Goal: Transaction & Acquisition: Purchase product/service

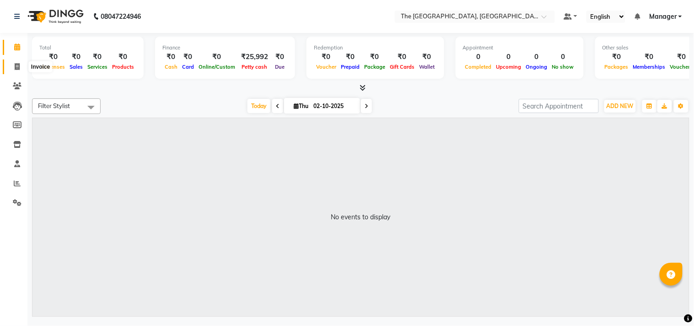
click at [19, 67] on icon at bounding box center [17, 66] width 5 height 7
select select "service"
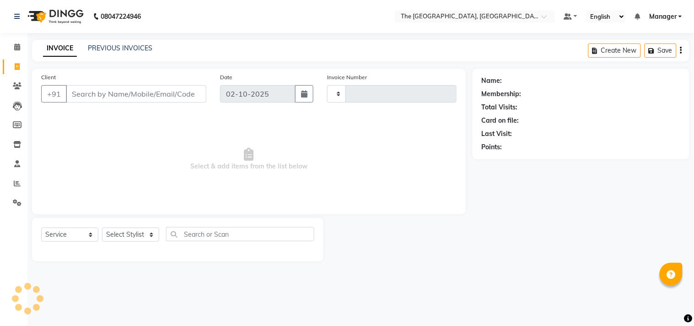
type input "0587"
select select "7501"
click at [145, 234] on select "Select Stylist FATHIMUNNISA Manager Nadeem samreen SUMIT SUNNY TEJA" at bounding box center [130, 234] width 57 height 14
select select "70752"
click at [102, 228] on select "Select Stylist FATHIMUNNISA Manager Nadeem samreen SUMIT SUNNY TEJA" at bounding box center [130, 234] width 57 height 14
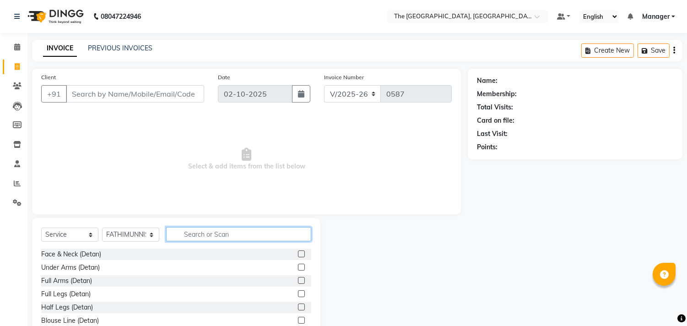
click at [216, 236] on input "text" at bounding box center [238, 234] width 145 height 14
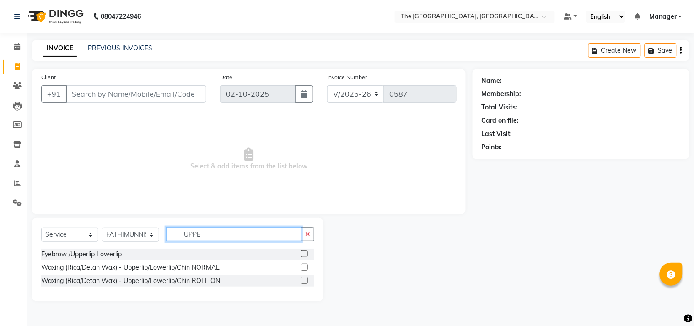
type input "UPPE"
click at [304, 254] on label at bounding box center [304, 253] width 7 height 7
click at [304, 254] on input "checkbox" at bounding box center [304, 254] width 6 height 6
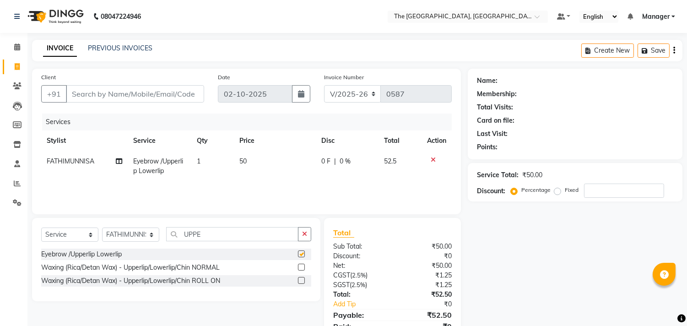
checkbox input "false"
click at [305, 226] on div "Select Service Product Membership Package Voucher Prepaid Gift Card Select Styl…" at bounding box center [176, 259] width 288 height 83
click at [305, 232] on icon "button" at bounding box center [304, 234] width 5 height 6
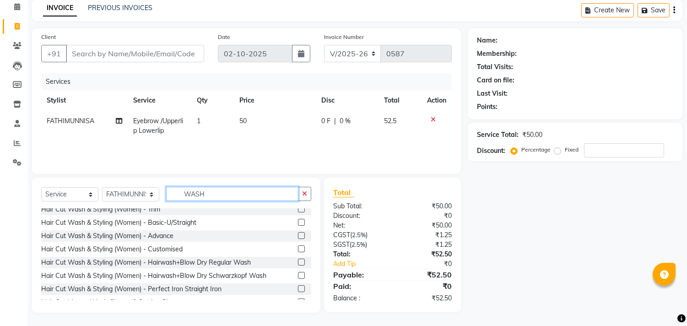
scroll to position [6, 0]
type input "WASH"
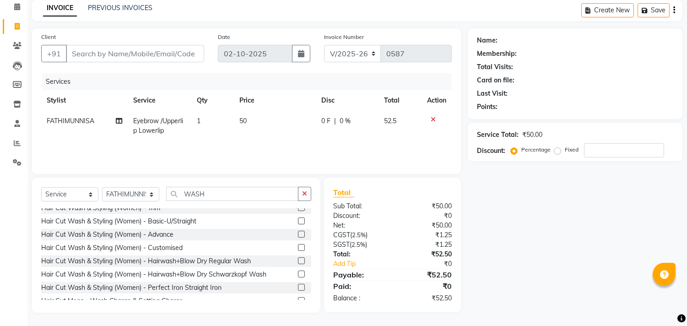
click at [298, 258] on label at bounding box center [301, 260] width 7 height 7
click at [298, 258] on input "checkbox" at bounding box center [301, 261] width 6 height 6
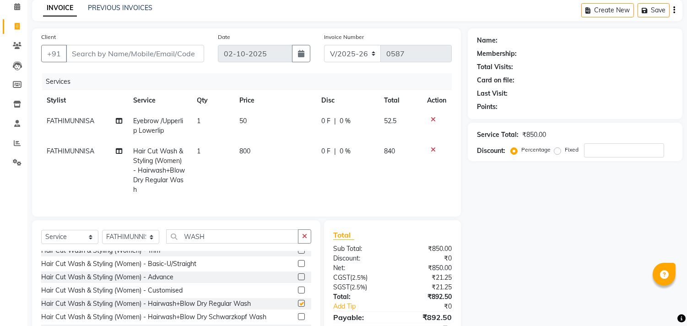
checkbox input "false"
click at [303, 239] on icon "button" at bounding box center [304, 236] width 5 height 6
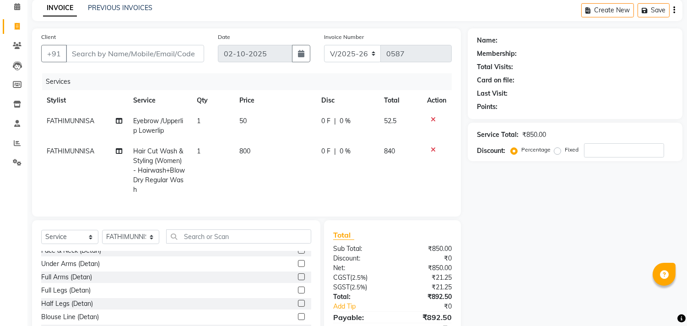
click at [253, 152] on td "800" at bounding box center [275, 170] width 82 height 59
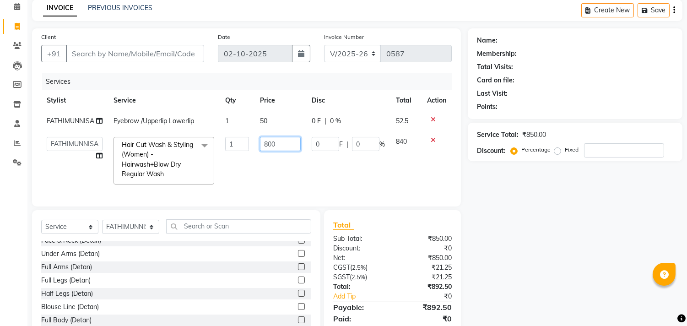
click at [279, 144] on input "800" at bounding box center [280, 144] width 41 height 14
type input "8"
type input "500"
click at [271, 172] on td "500" at bounding box center [280, 160] width 52 height 59
click at [143, 234] on select "Select Stylist FATHIMUNNISA Manager Nadeem samreen SUMIT SUNNY TEJA" at bounding box center [130, 227] width 57 height 14
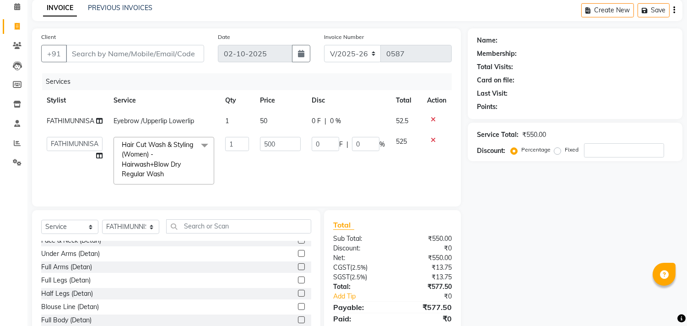
click at [433, 137] on icon at bounding box center [433, 140] width 5 height 6
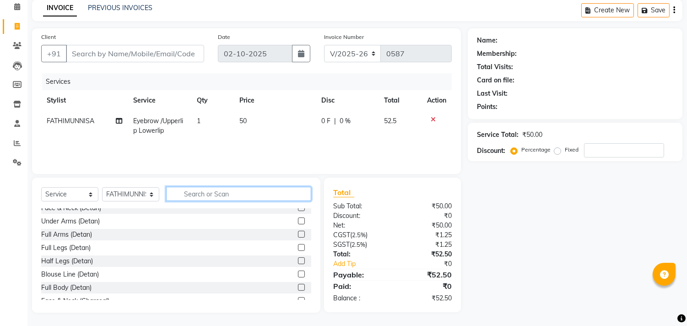
click at [211, 195] on input "text" at bounding box center [238, 194] width 145 height 14
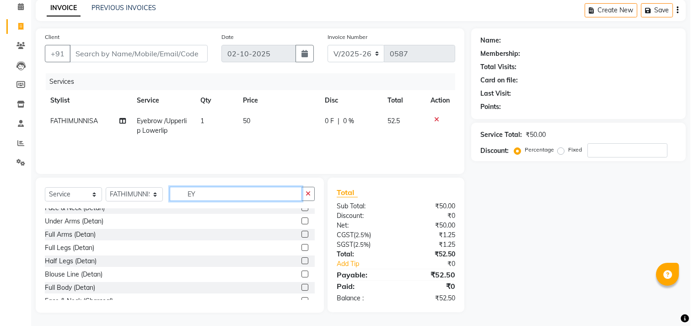
scroll to position [40, 0]
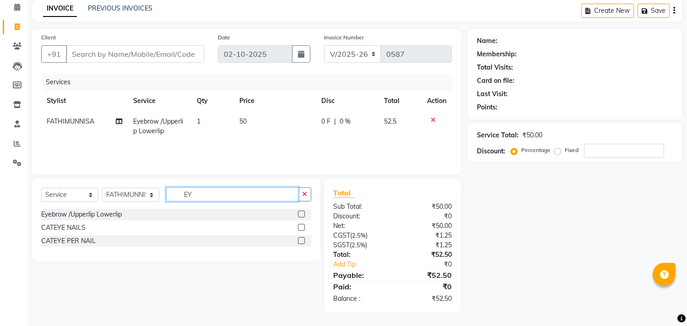
type input "EY"
click at [299, 211] on label at bounding box center [301, 214] width 7 height 7
click at [299, 211] on input "checkbox" at bounding box center [301, 214] width 6 height 6
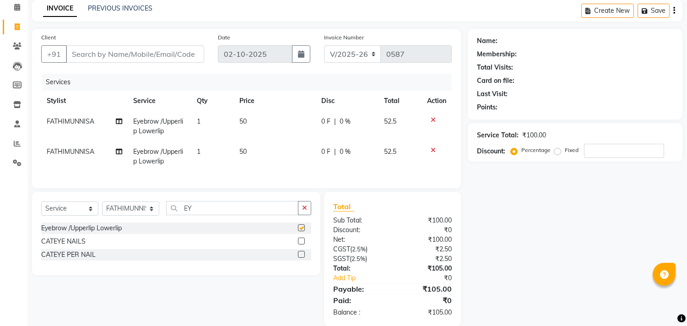
checkbox input "false"
click at [127, 58] on input "Client" at bounding box center [135, 53] width 138 height 17
type input "9"
type input "0"
type input "9502055578"
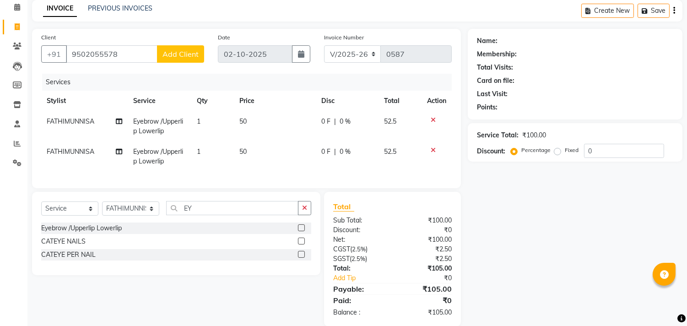
click at [177, 56] on span "Add Client" at bounding box center [180, 53] width 36 height 9
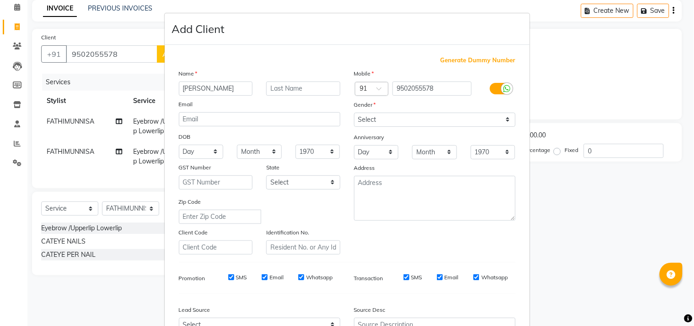
type input "TEJASHRI"
click at [388, 124] on select "Select [DEMOGRAPHIC_DATA] [DEMOGRAPHIC_DATA] Other Prefer Not To Say" at bounding box center [435, 120] width 162 height 14
select select "[DEMOGRAPHIC_DATA]"
click at [354, 113] on select "Select [DEMOGRAPHIC_DATA] [DEMOGRAPHIC_DATA] Other Prefer Not To Say" at bounding box center [435, 120] width 162 height 14
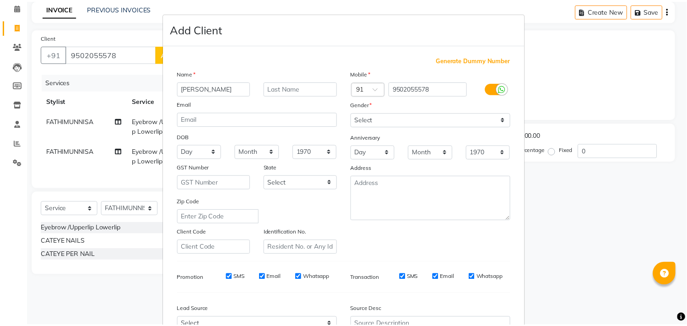
scroll to position [97, 0]
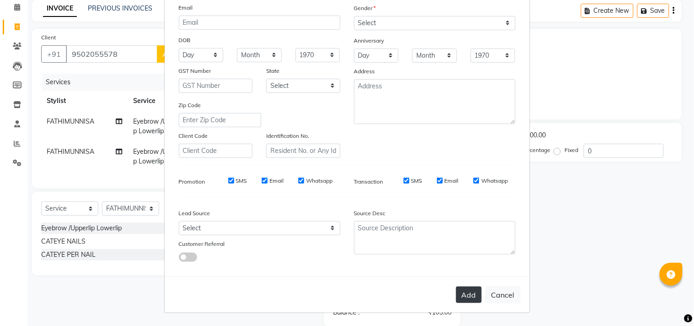
click at [470, 295] on button "Add" at bounding box center [469, 295] width 26 height 16
select select
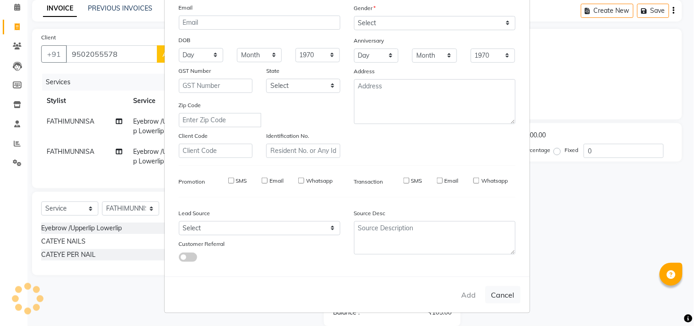
select select
checkbox input "false"
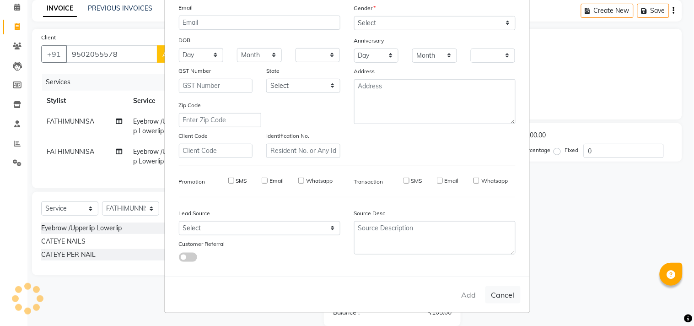
checkbox input "false"
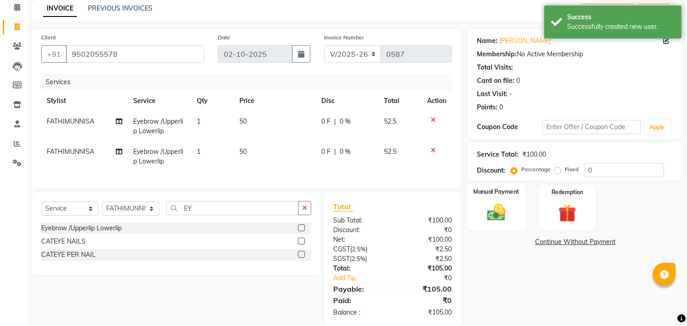
click at [496, 216] on img at bounding box center [497, 213] width 30 height 22
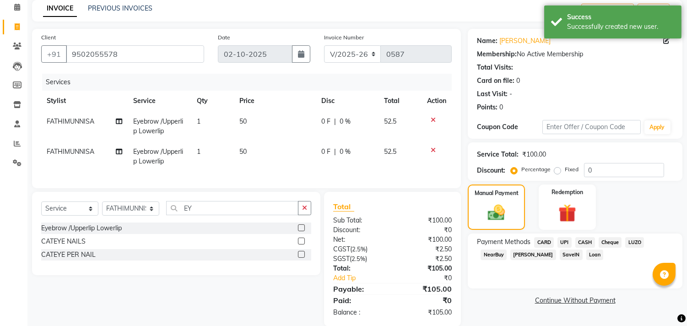
scroll to position [61, 0]
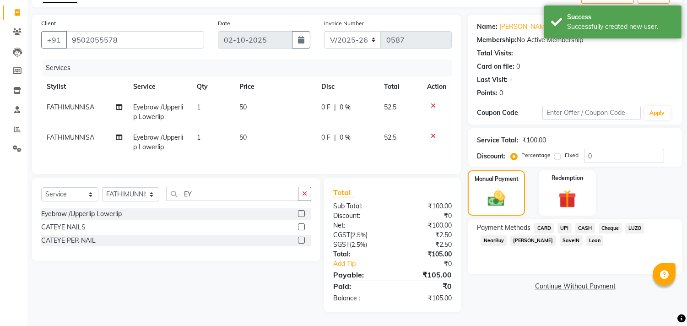
click at [565, 223] on span "UPI" at bounding box center [565, 228] width 14 height 11
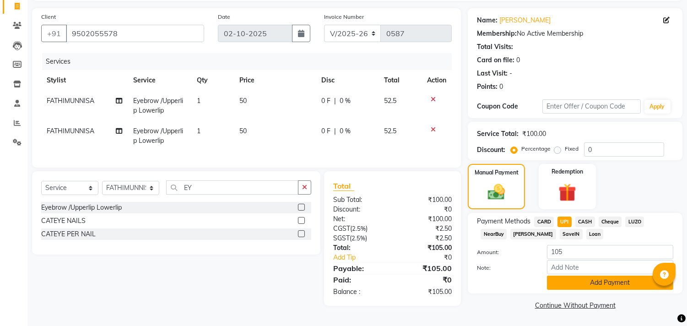
click at [595, 283] on button "Add Payment" at bounding box center [610, 283] width 126 height 14
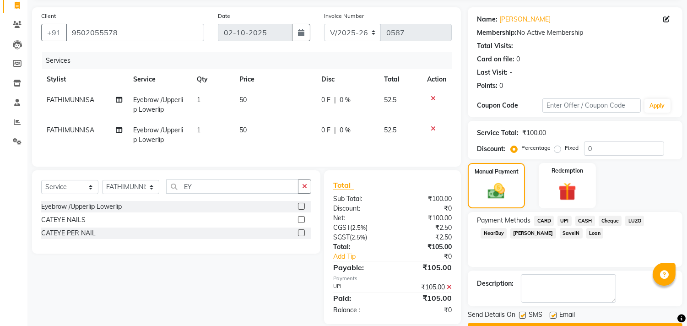
scroll to position [86, 0]
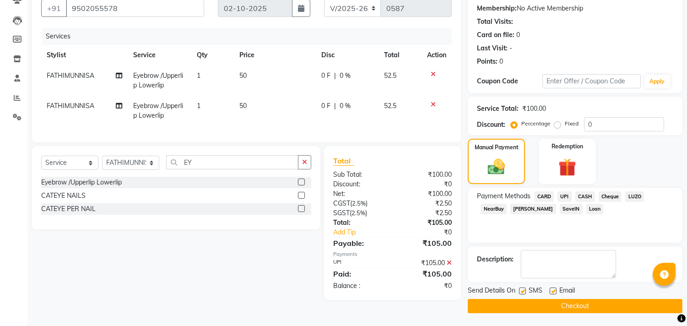
click at [596, 301] on button "Checkout" at bounding box center [575, 306] width 215 height 14
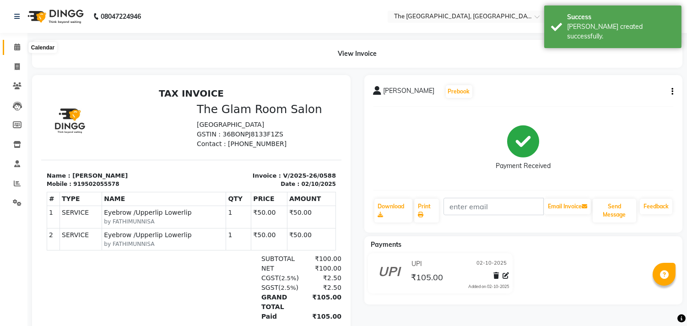
click at [11, 44] on span at bounding box center [17, 47] width 16 height 11
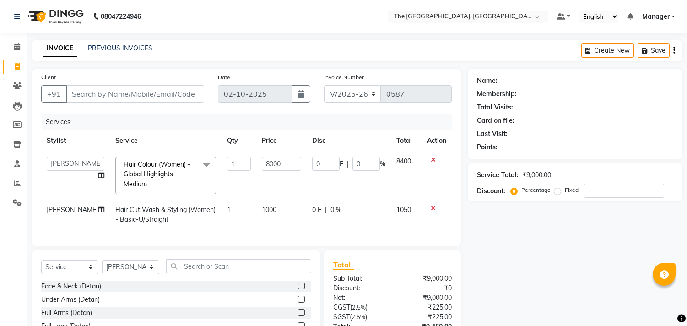
select select "7501"
select select "92028"
select select "service"
select select "92028"
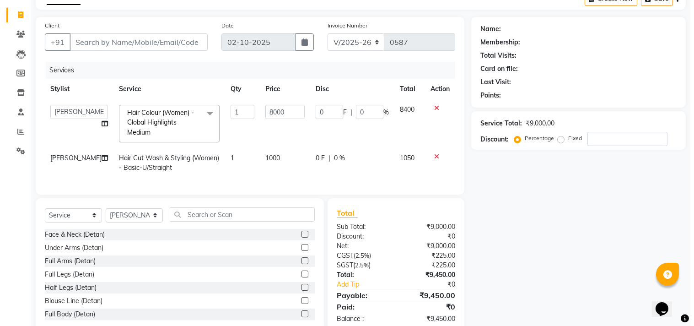
scroll to position [61, 0]
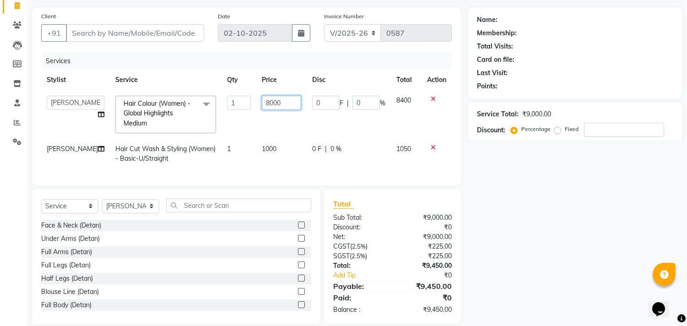
click at [284, 108] on input "8000" at bounding box center [281, 103] width 39 height 14
type input "8"
type input "7000"
click at [289, 125] on td "7000" at bounding box center [281, 114] width 50 height 49
select select "92028"
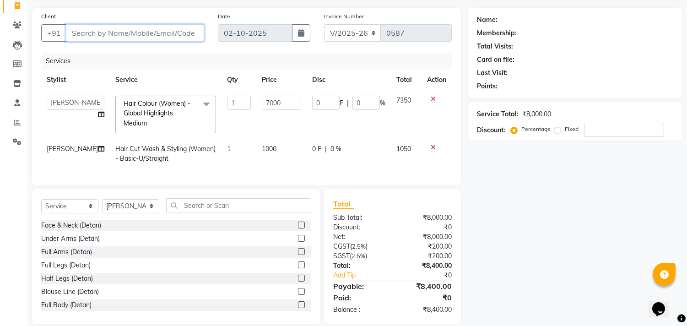
click at [111, 38] on input "Client" at bounding box center [135, 32] width 138 height 17
type input "9"
type input "0"
type input "9154289195"
click at [168, 32] on span "Add Client" at bounding box center [180, 32] width 36 height 9
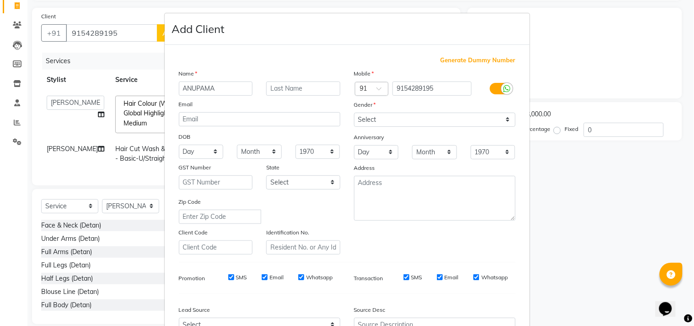
type input "ANUPAMA"
click at [390, 122] on select "Select [DEMOGRAPHIC_DATA] [DEMOGRAPHIC_DATA] Other Prefer Not To Say" at bounding box center [435, 120] width 162 height 14
select select "[DEMOGRAPHIC_DATA]"
click at [354, 113] on select "Select [DEMOGRAPHIC_DATA] [DEMOGRAPHIC_DATA] Other Prefer Not To Say" at bounding box center [435, 120] width 162 height 14
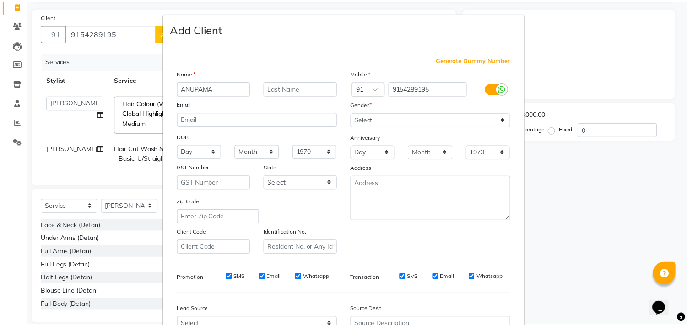
scroll to position [97, 0]
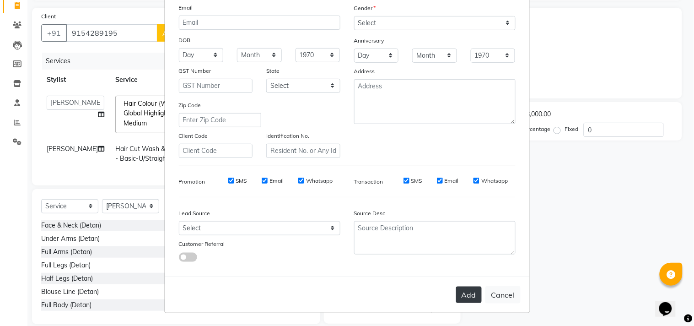
click at [465, 295] on button "Add" at bounding box center [469, 295] width 26 height 16
select select
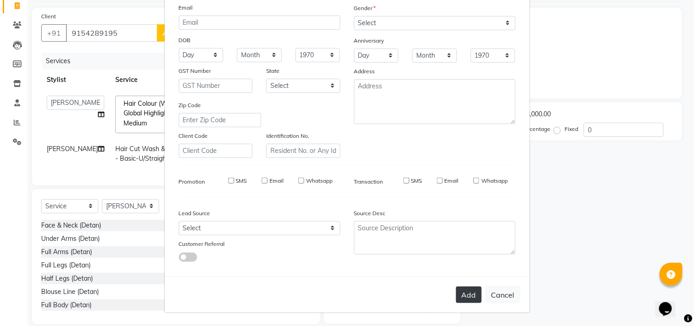
select select
checkbox input "false"
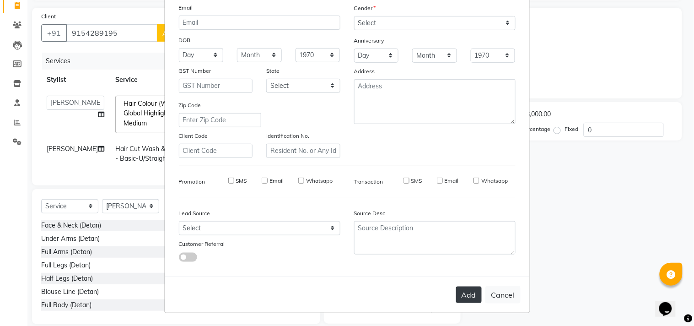
checkbox input "false"
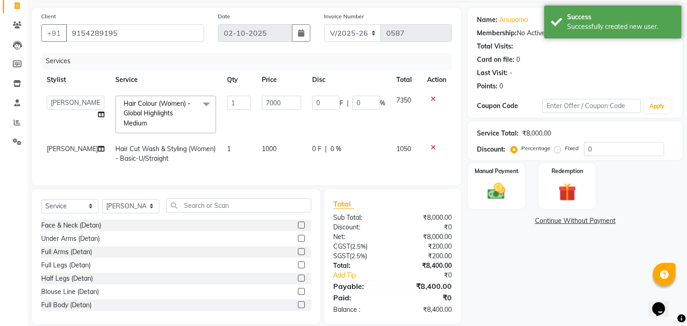
scroll to position [80, 0]
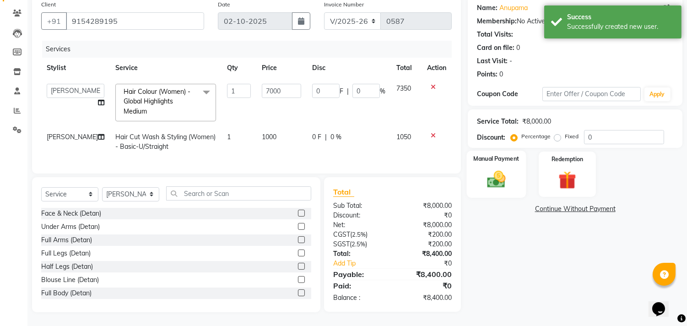
click at [514, 173] on div "Manual Payment" at bounding box center [497, 174] width 60 height 47
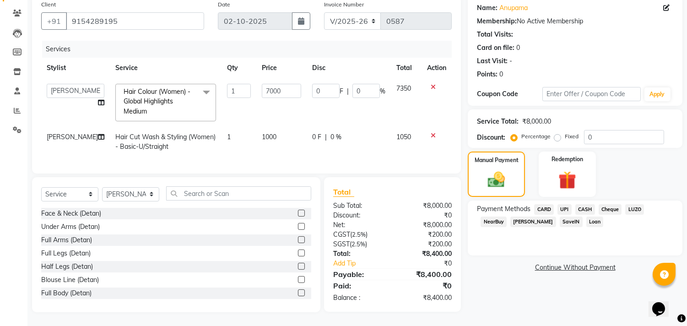
click at [563, 204] on span "UPI" at bounding box center [565, 209] width 14 height 11
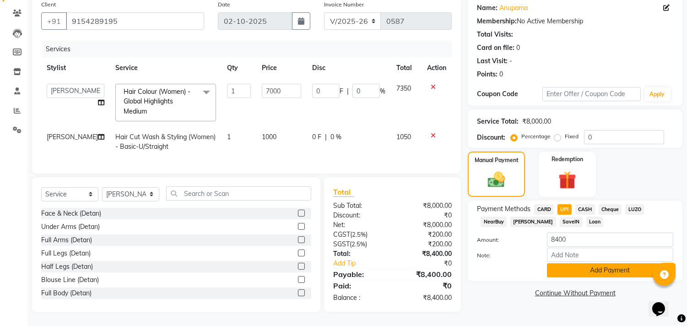
click at [590, 263] on button "Add Payment" at bounding box center [610, 270] width 126 height 14
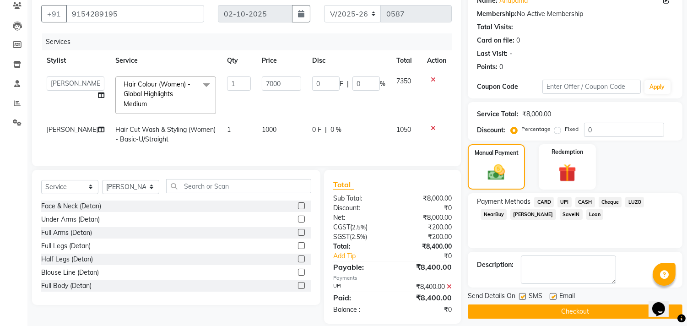
scroll to position [99, 0]
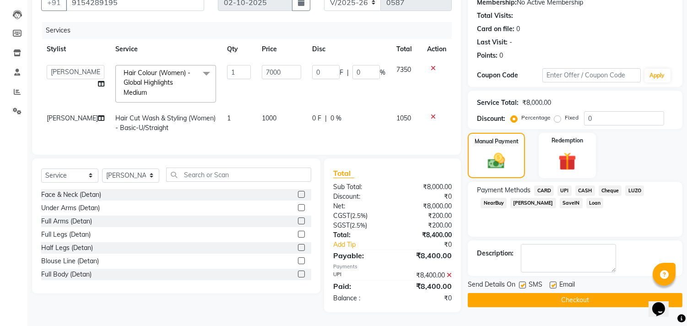
click at [557, 293] on button "Checkout" at bounding box center [575, 300] width 215 height 14
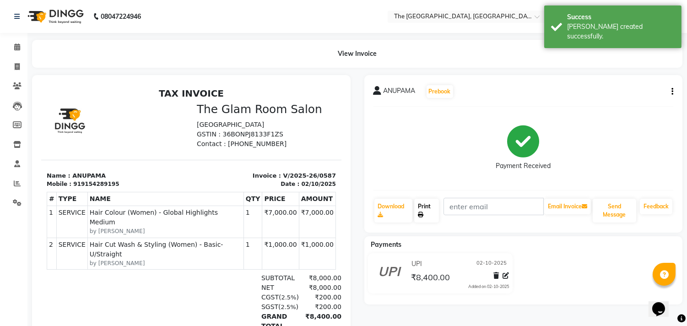
click at [425, 209] on link "Print" at bounding box center [426, 211] width 25 height 24
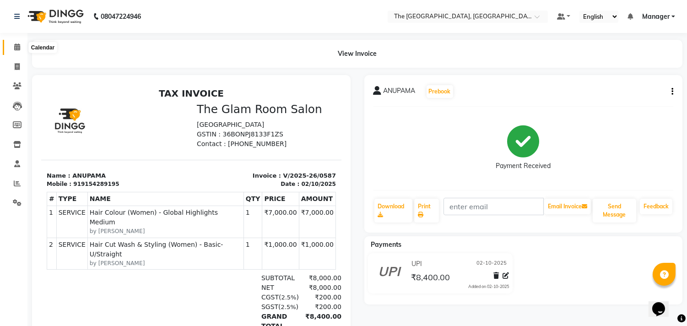
click at [17, 48] on icon at bounding box center [17, 46] width 6 height 7
